Goal: Task Accomplishment & Management: Manage account settings

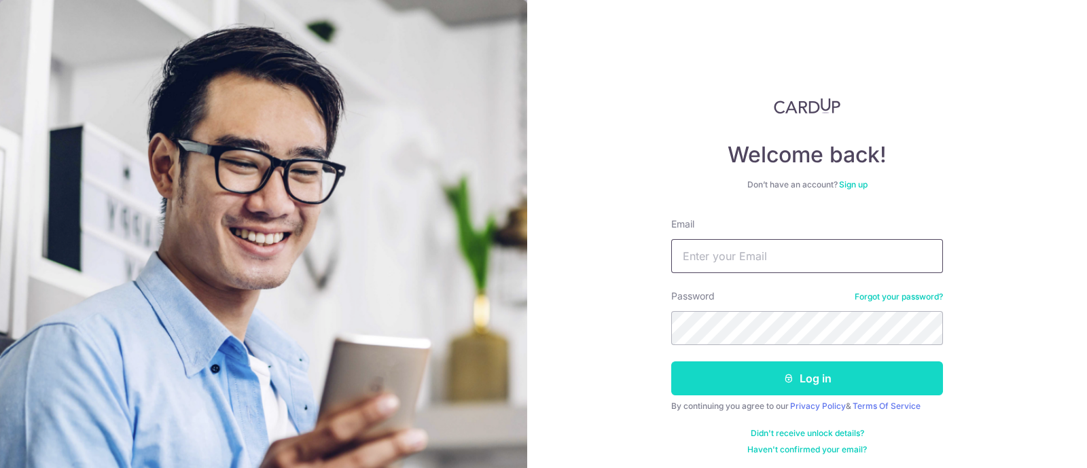
type input "[EMAIL_ADDRESS][DOMAIN_NAME]"
click at [754, 382] on button "Log in" at bounding box center [807, 379] width 272 height 34
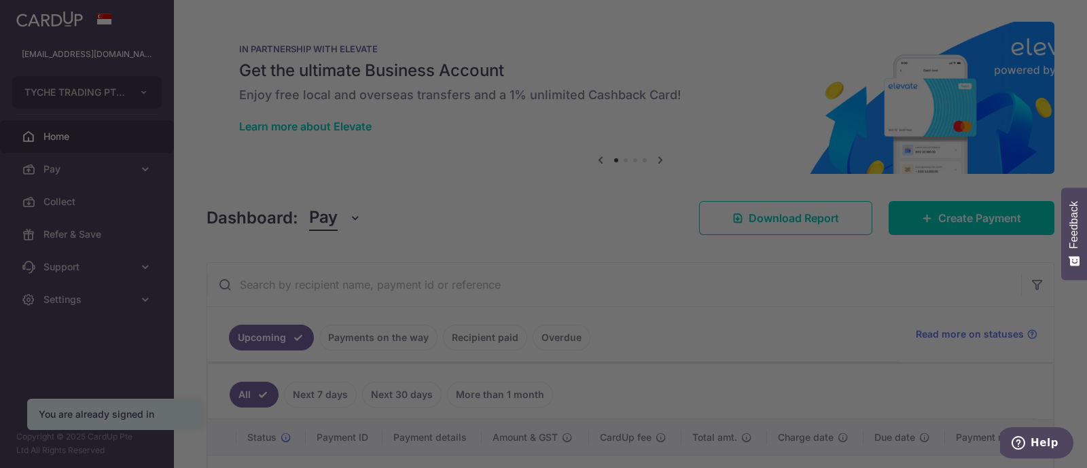
click at [73, 303] on div at bounding box center [549, 236] width 1098 height 473
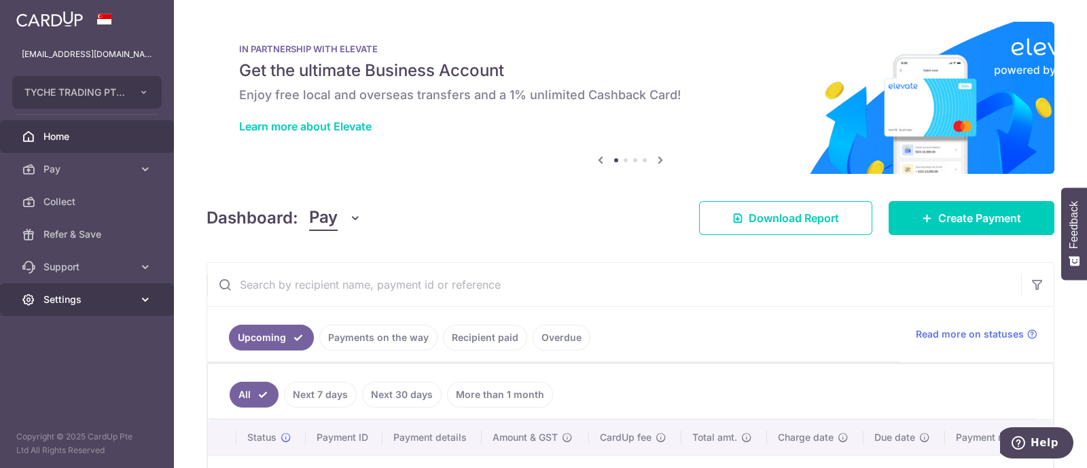
click at [82, 304] on span "Settings" at bounding box center [88, 300] width 90 height 14
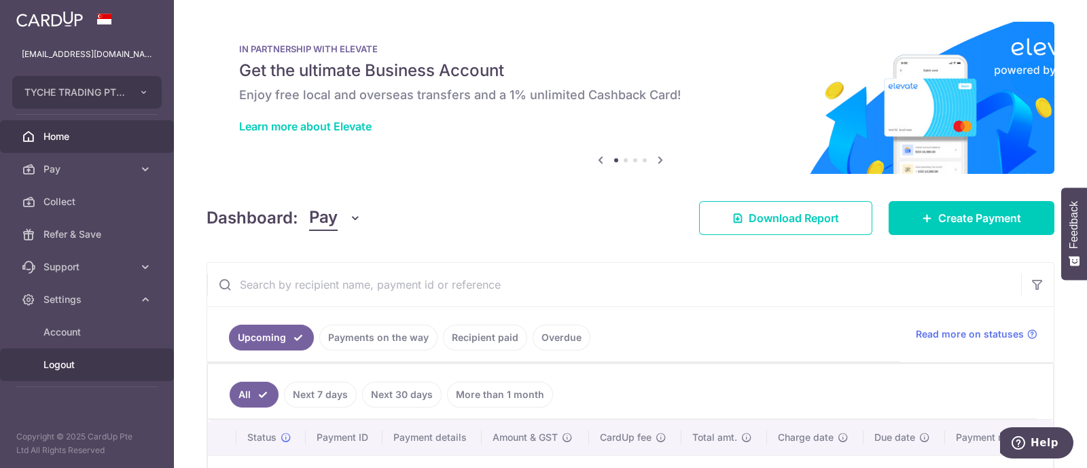
click at [78, 366] on span "Logout" at bounding box center [88, 365] width 90 height 14
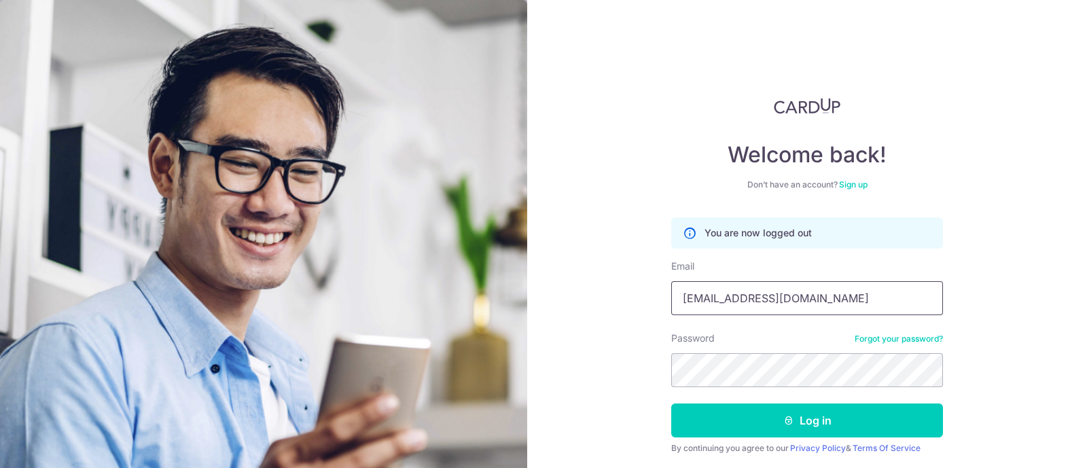
click at [748, 282] on input "victorker88@gmail.com" at bounding box center [807, 298] width 272 height 34
type input "Ritajemair@gmail.com"
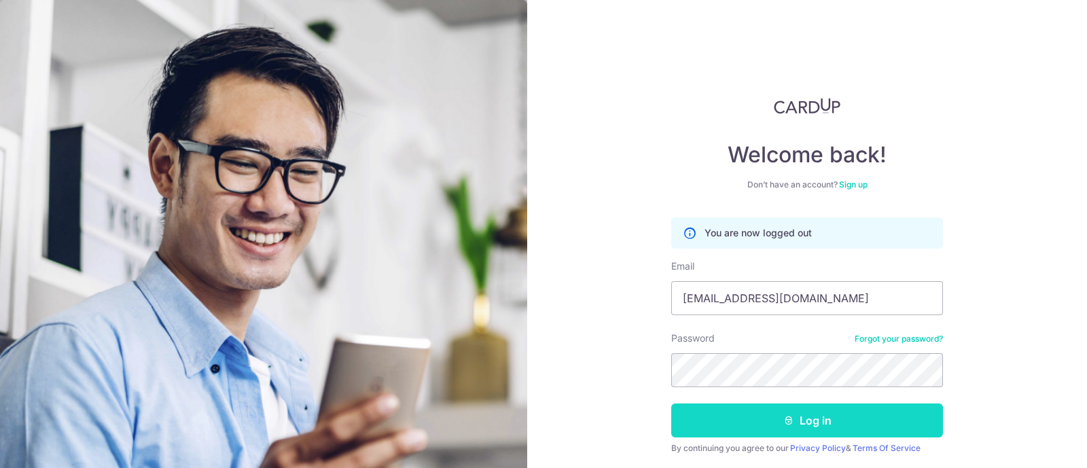
click at [769, 421] on button "Log in" at bounding box center [807, 421] width 272 height 34
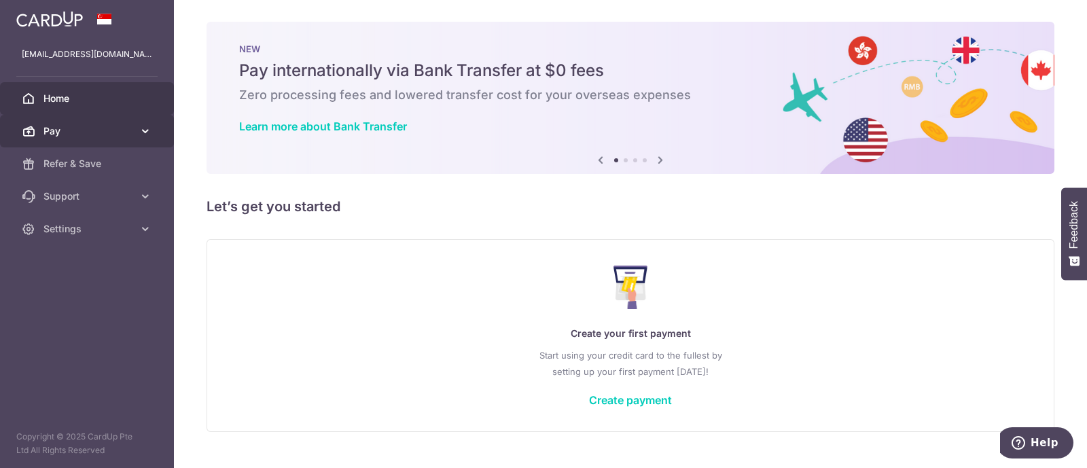
click at [75, 135] on span "Pay" at bounding box center [88, 131] width 90 height 14
